Goal: Navigation & Orientation: Find specific page/section

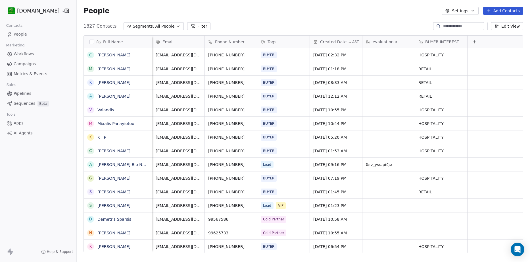
scroll to position [226, 449]
